Goal: Transaction & Acquisition: Purchase product/service

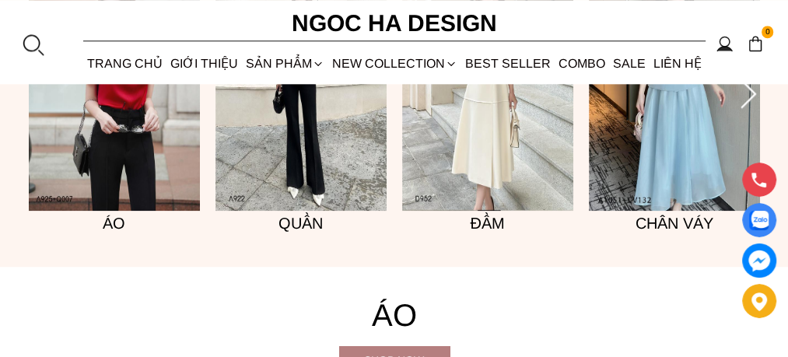
scroll to position [985, 0]
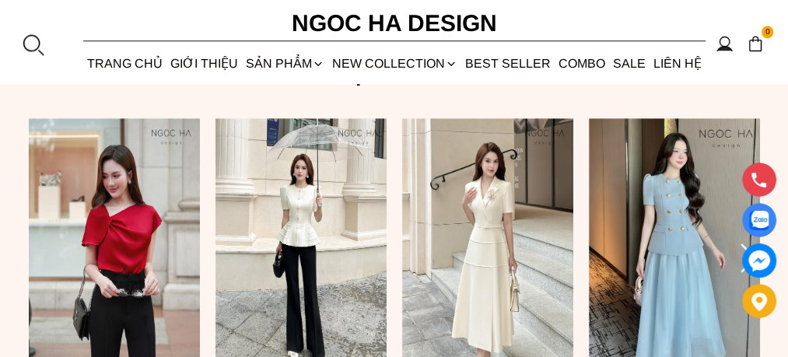
click at [710, 269] on img at bounding box center [674, 246] width 171 height 257
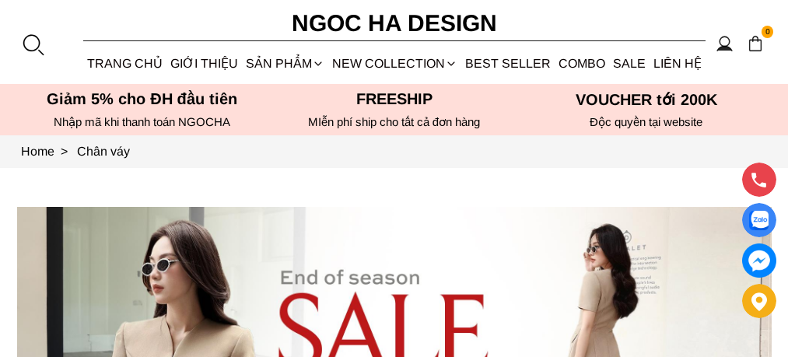
scroll to position [821, 0]
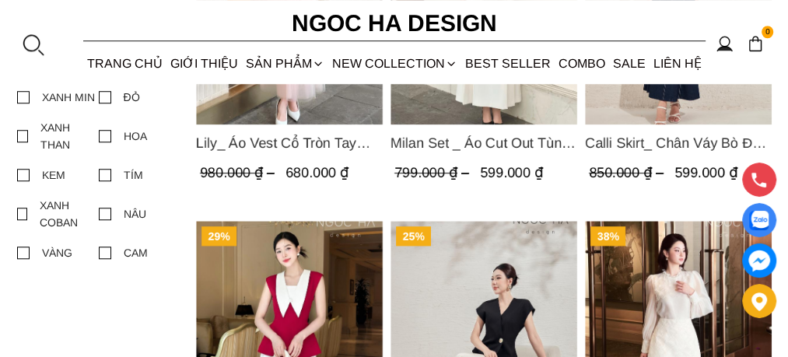
click at [682, 143] on span "Calli Skirt_ Chân Váy Bò Đuôi Cá May Chỉ Nổi CV137" at bounding box center [678, 143] width 187 height 22
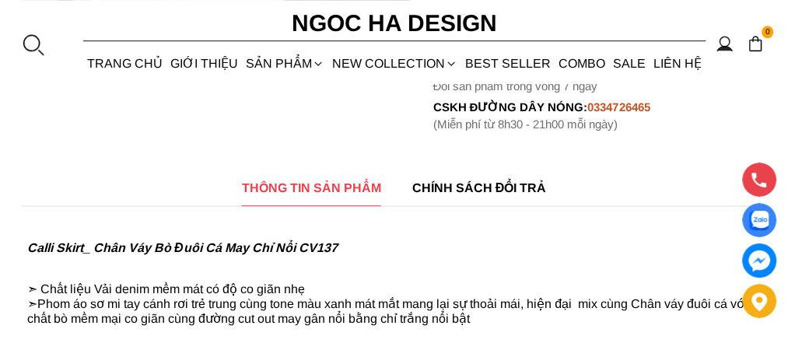
scroll to position [164, 0]
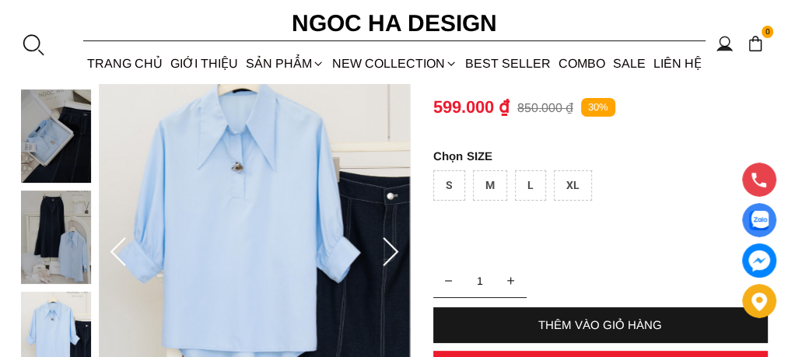
click at [61, 232] on img at bounding box center [56, 237] width 70 height 93
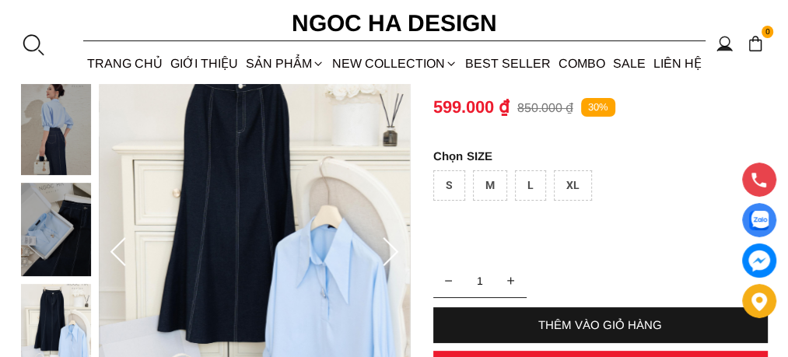
click at [53, 326] on img at bounding box center [56, 330] width 70 height 93
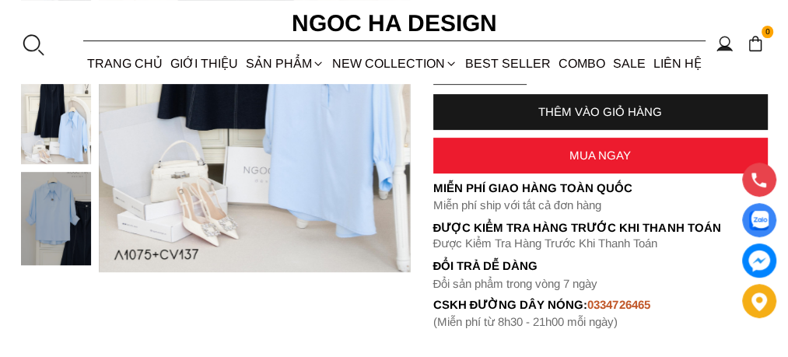
scroll to position [411, 0]
